Goal: Transaction & Acquisition: Purchase product/service

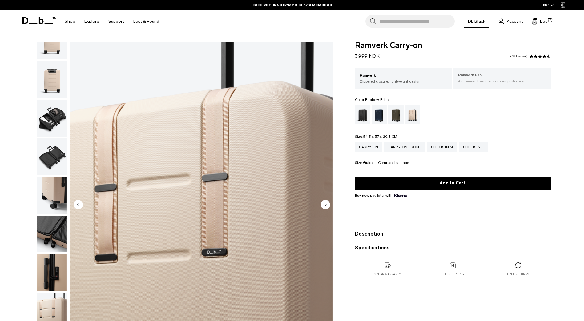
click at [477, 79] on p "Aluminium frame, maximum protection." at bounding box center [502, 81] width 88 height 6
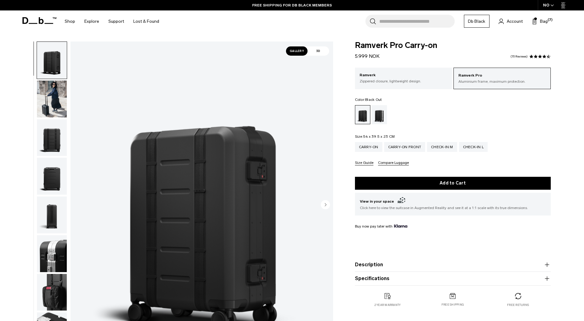
click at [45, 98] on img "button" at bounding box center [52, 99] width 30 height 37
